Goal: Information Seeking & Learning: Learn about a topic

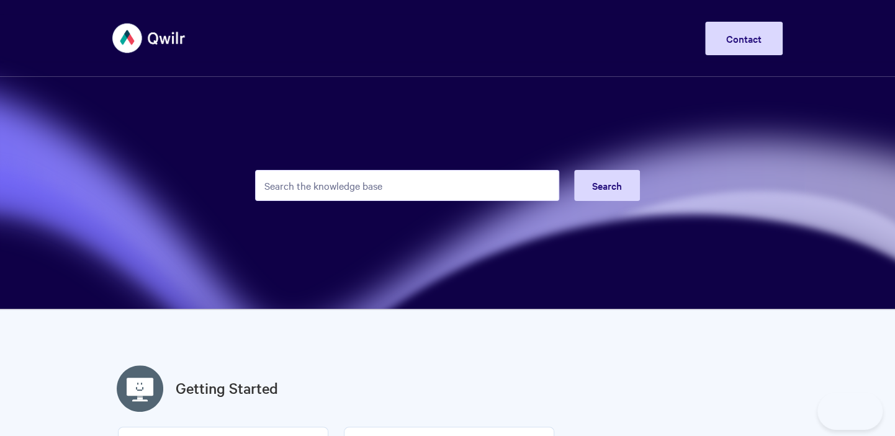
click at [344, 187] on input "Search the knowledge base" at bounding box center [407, 185] width 304 height 31
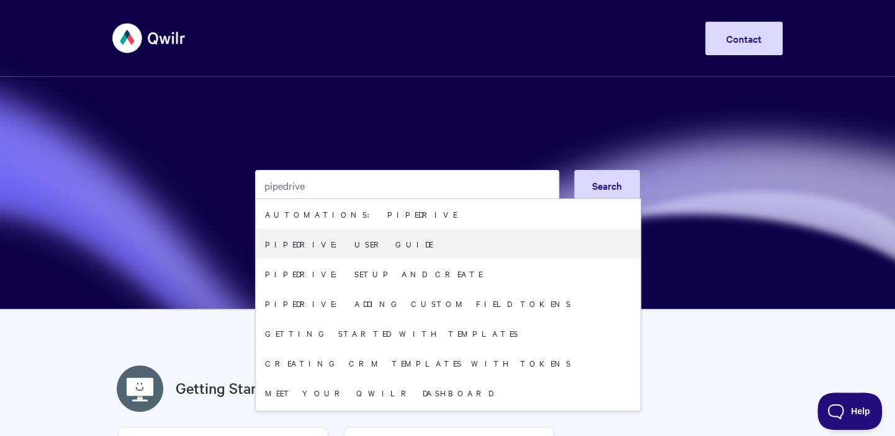
type input "pipedrive"
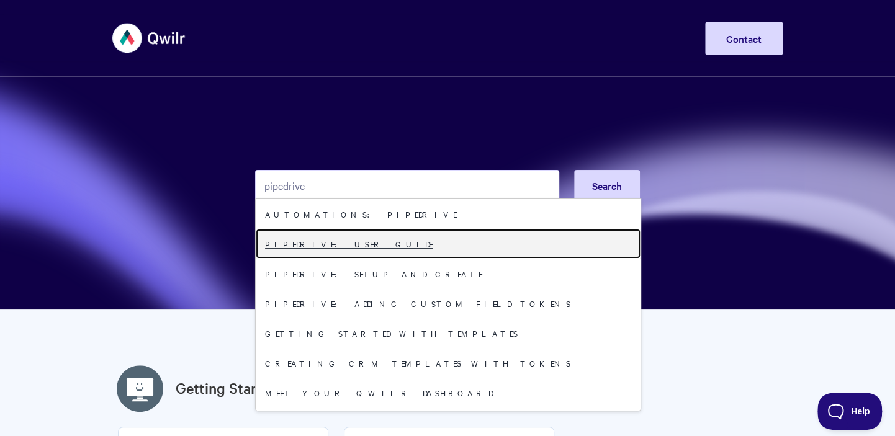
click at [370, 238] on link "Pipedrive: User Guide" at bounding box center [448, 244] width 385 height 30
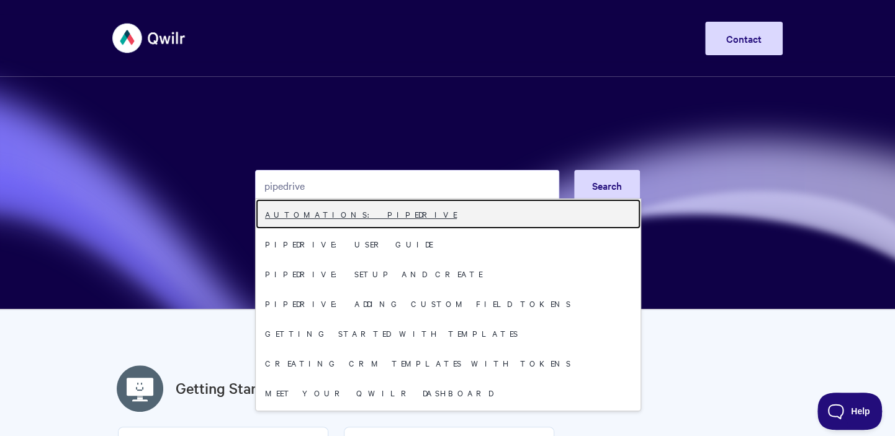
click at [375, 212] on link "Automations: Pipedrive" at bounding box center [448, 214] width 385 height 30
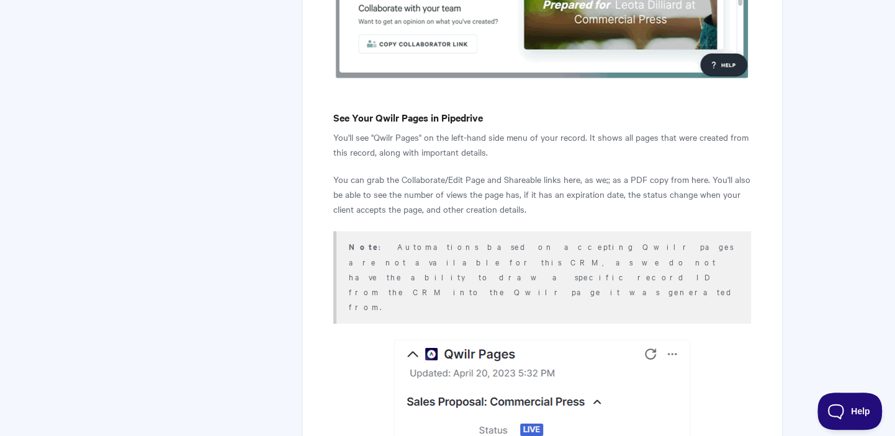
scroll to position [4850, 0]
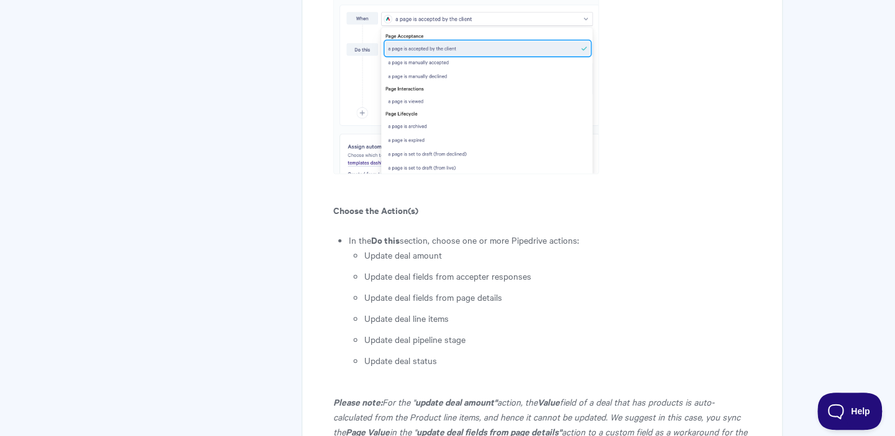
scroll to position [1786, 0]
